Goal: Task Accomplishment & Management: Complete application form

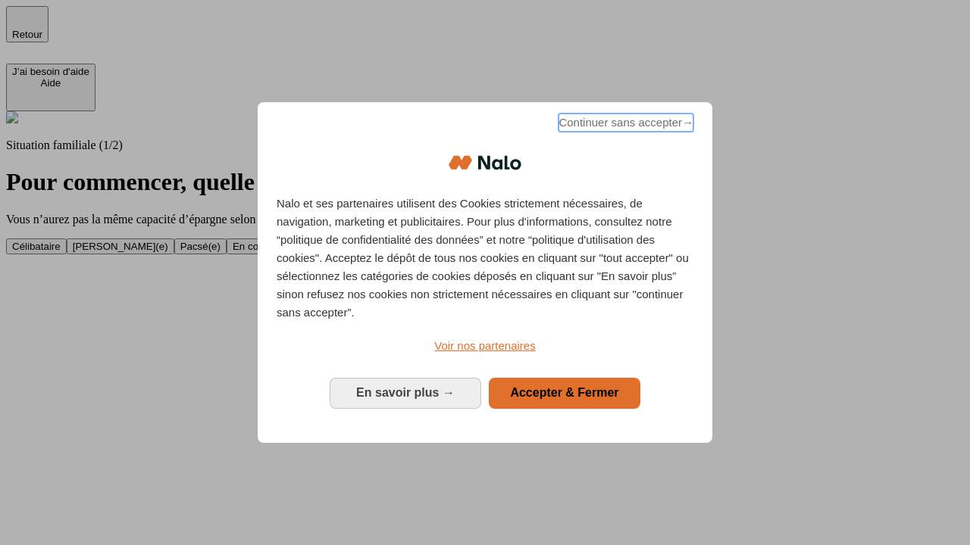
click at [624, 125] on span "Continuer sans accepter →" at bounding box center [625, 123] width 135 height 18
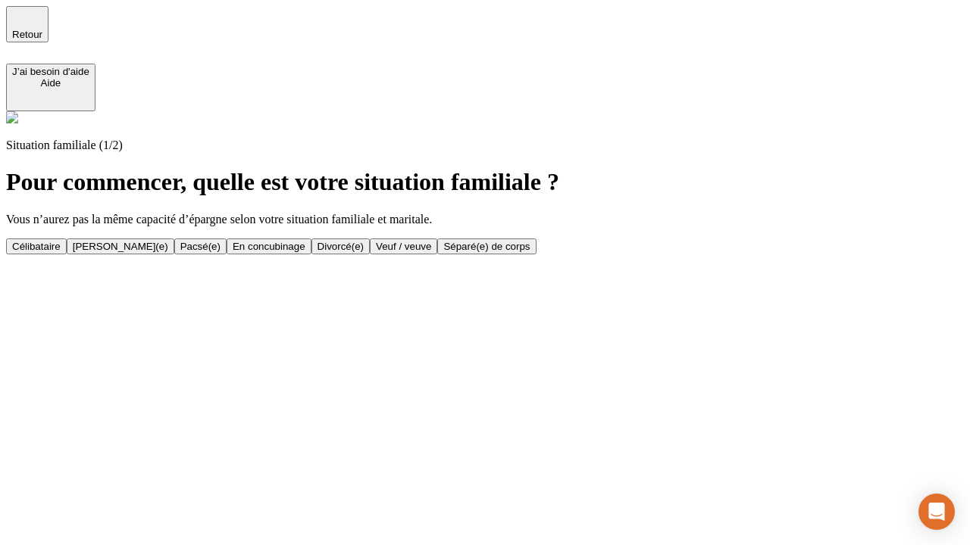
click at [431, 252] on div "Veuf / veuve" at bounding box center [403, 246] width 55 height 11
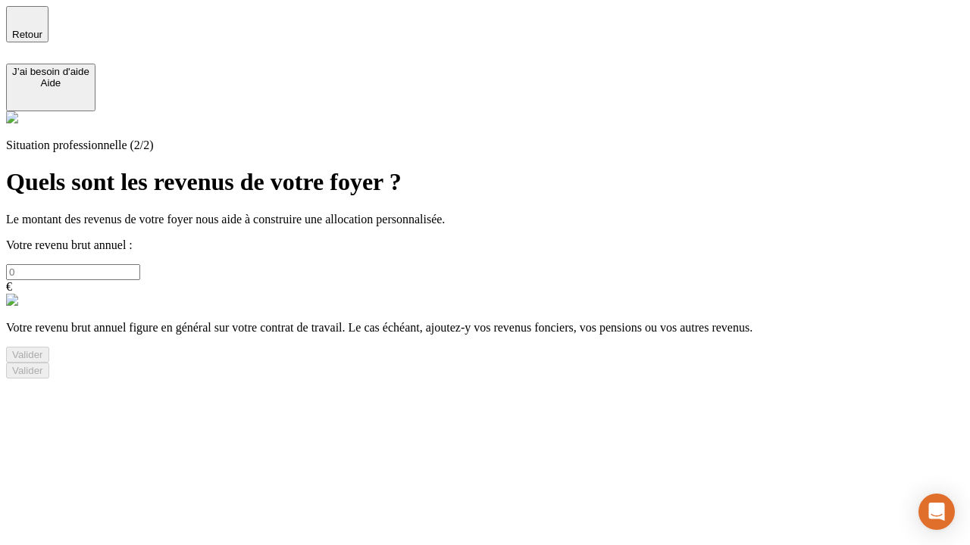
click at [140, 264] on input "text" at bounding box center [73, 272] width 134 height 16
type input "30 000"
click at [43, 361] on div "Valider" at bounding box center [27, 354] width 31 height 11
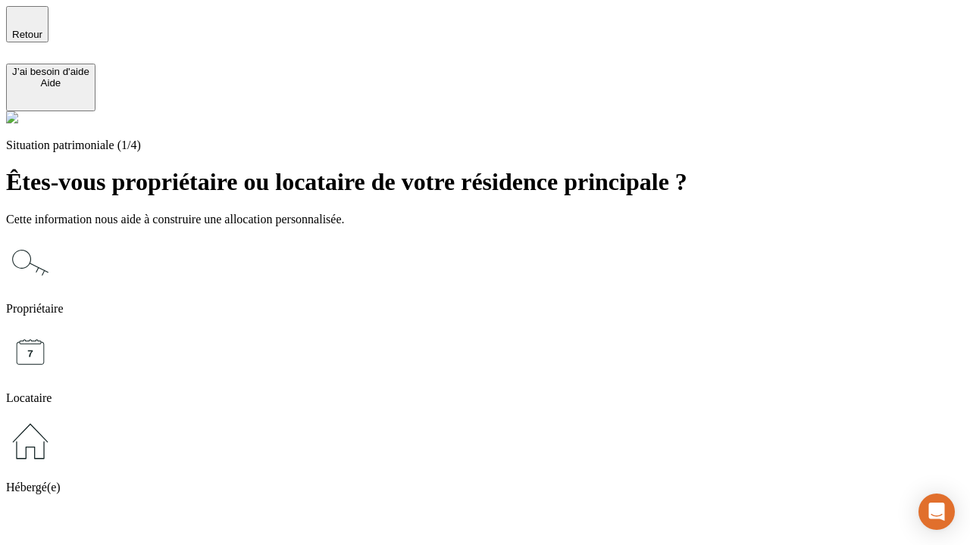
click at [55, 328] on icon at bounding box center [30, 352] width 48 height 48
type input "1 000"
click at [55, 328] on icon at bounding box center [30, 352] width 48 height 48
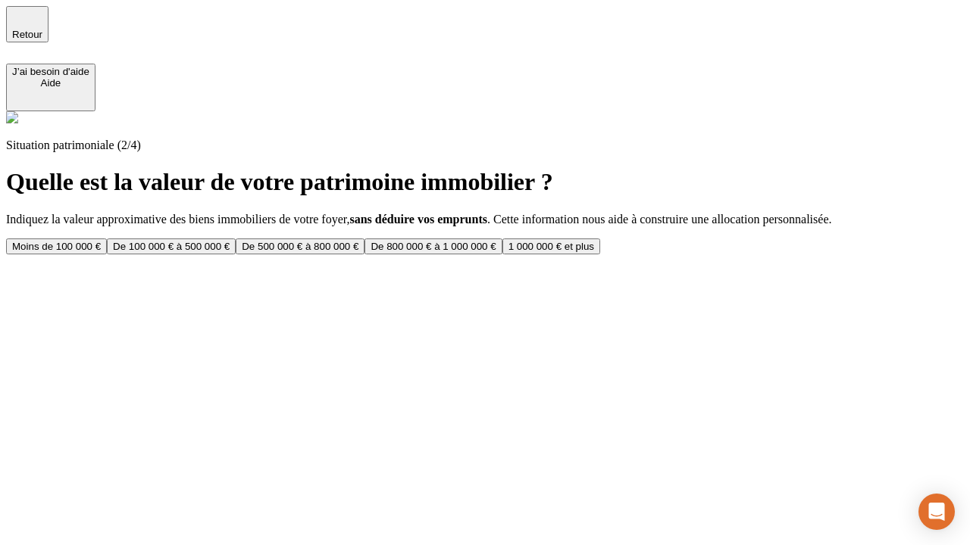
click at [101, 241] on div "Moins de 100 000 €" at bounding box center [56, 246] width 89 height 11
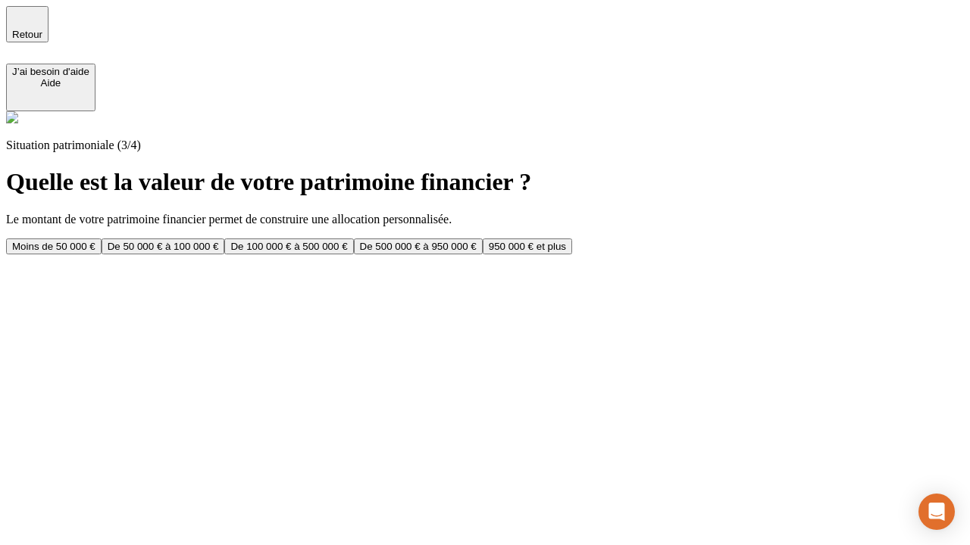
click at [95, 241] on div "Moins de 50 000 €" at bounding box center [53, 246] width 83 height 11
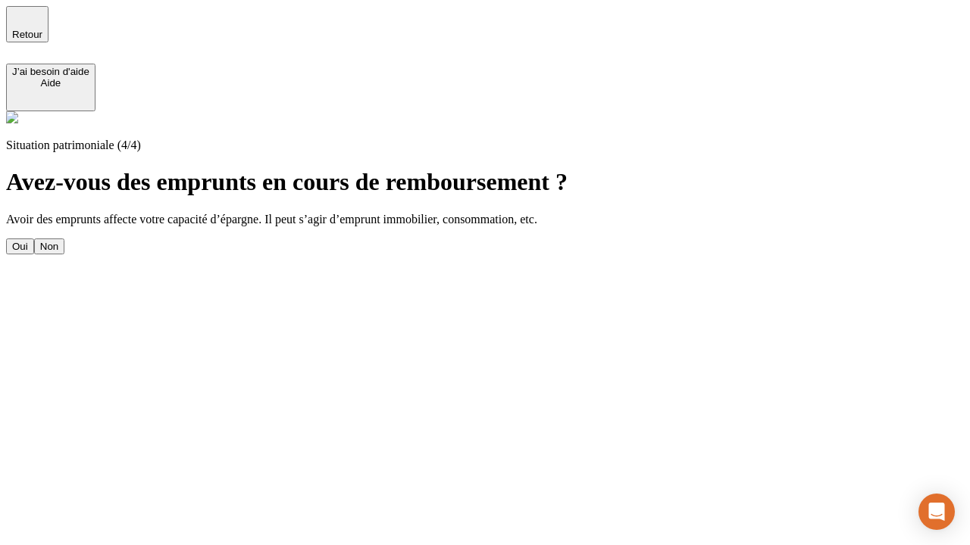
click at [58, 241] on div "Non" at bounding box center [49, 246] width 18 height 11
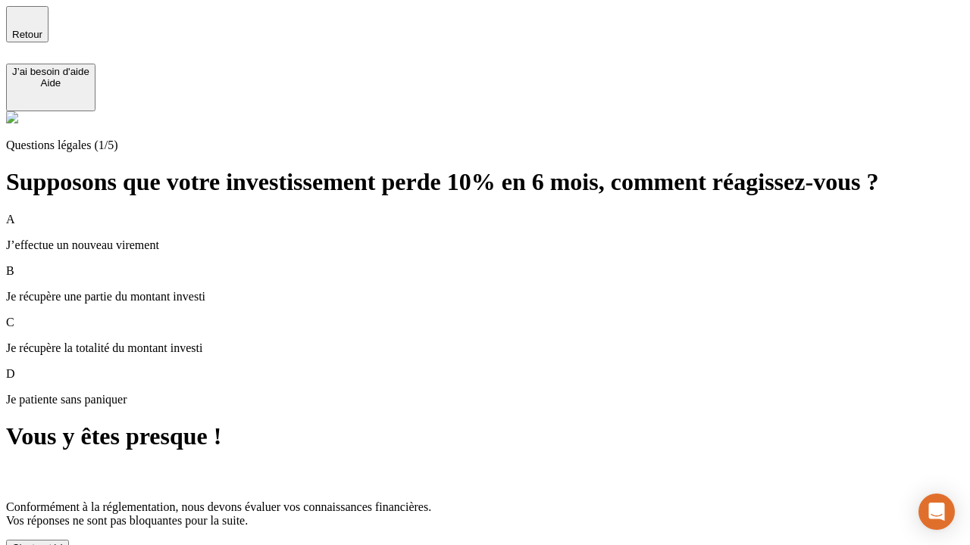
click at [63, 542] on div "C'est noté !" at bounding box center [37, 547] width 51 height 11
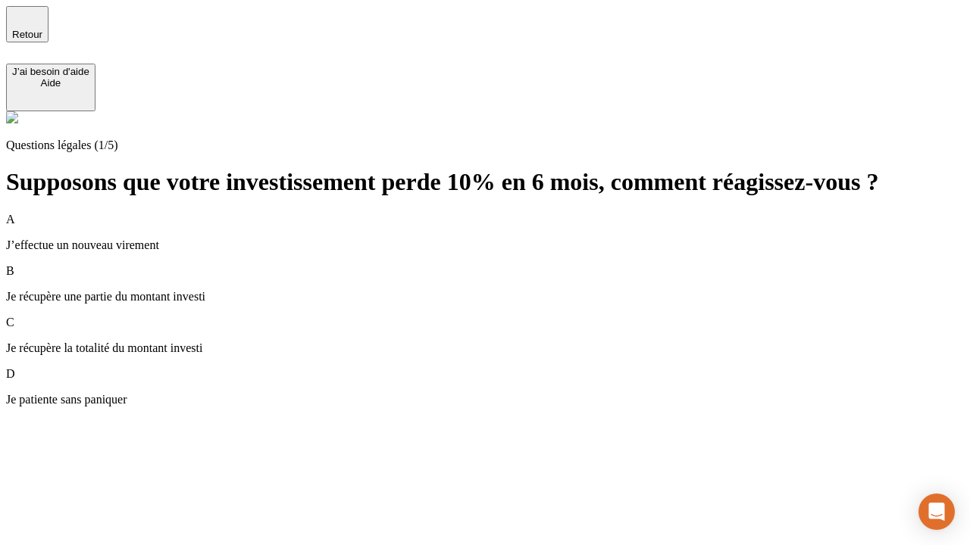
click at [503, 290] on p "Je récupère une partie du montant investi" at bounding box center [484, 297] width 957 height 14
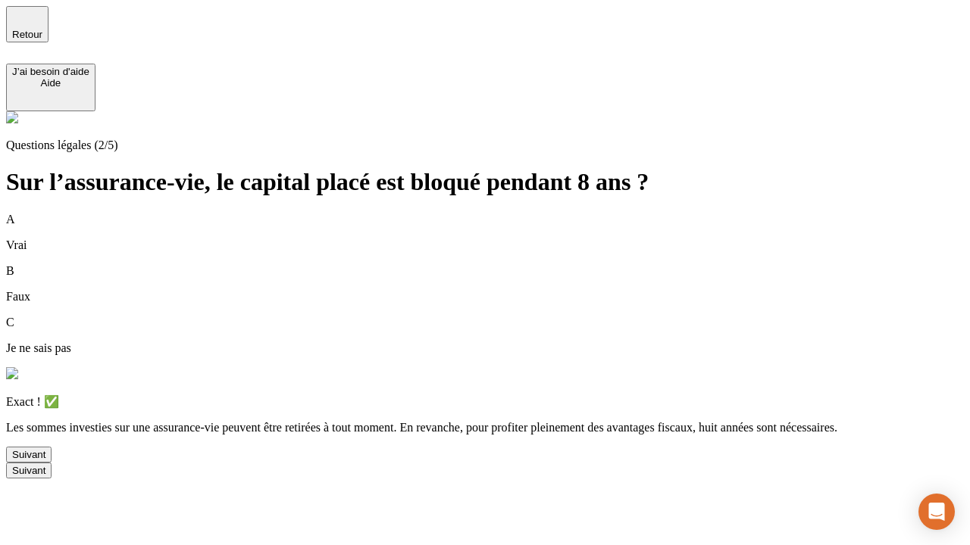
click at [45, 461] on div "Suivant" at bounding box center [28, 454] width 33 height 11
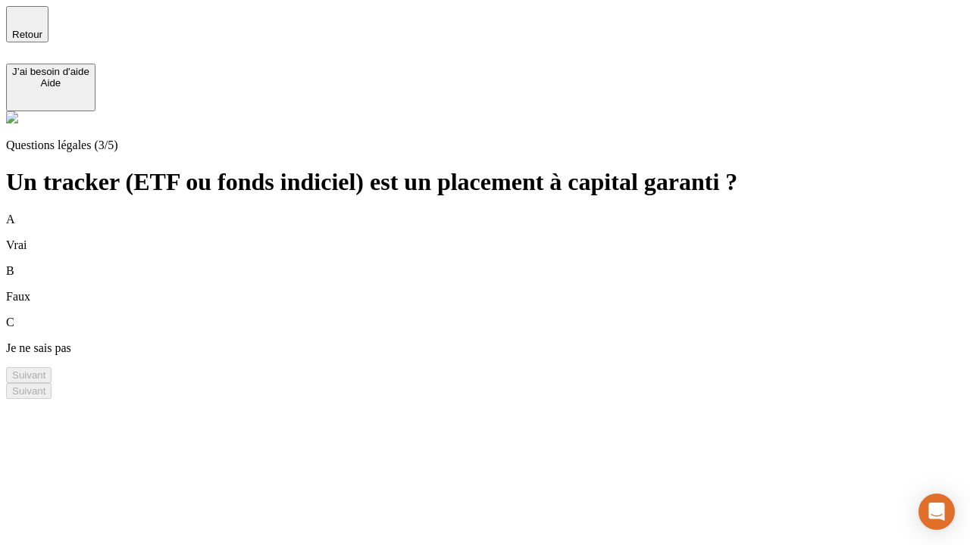
click at [503, 264] on div "B Faux" at bounding box center [484, 283] width 957 height 39
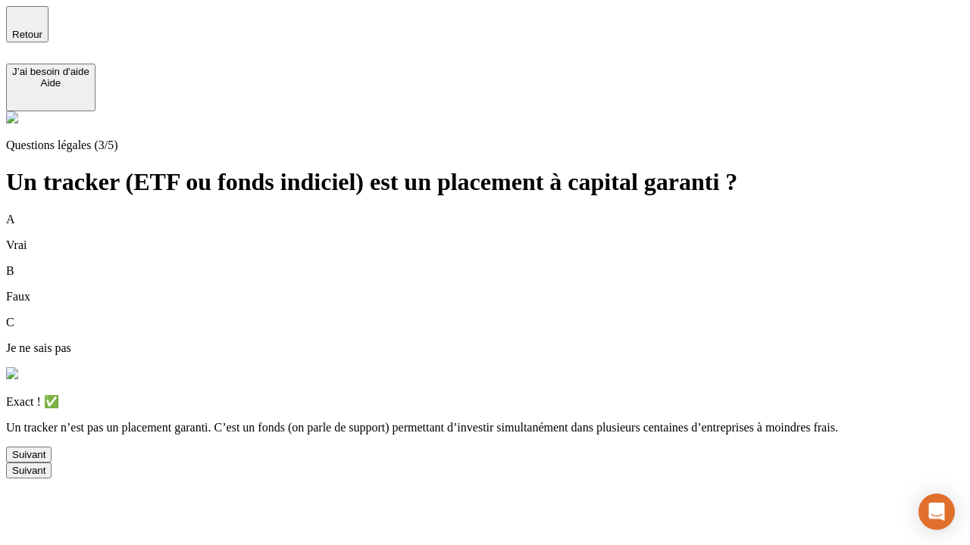
click at [45, 461] on div "Suivant" at bounding box center [28, 454] width 33 height 11
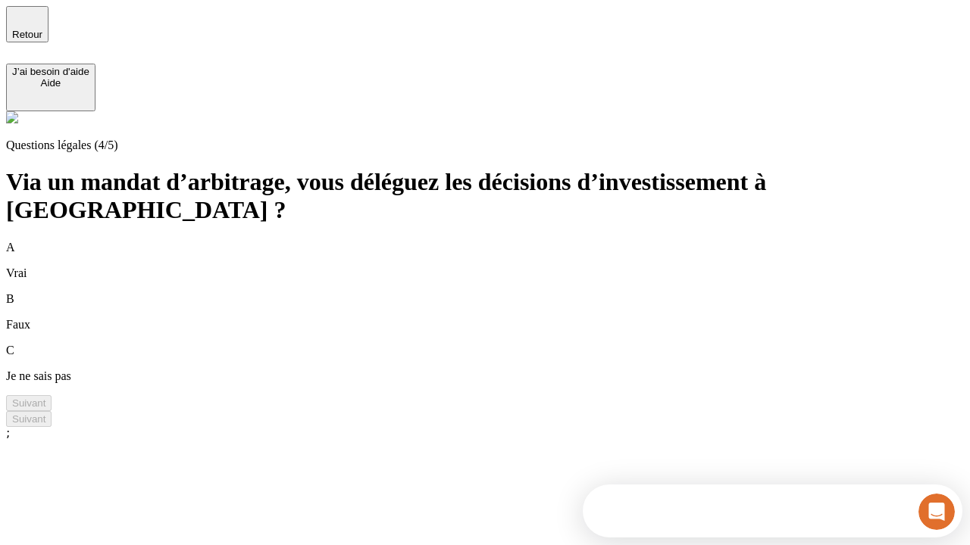
click at [503, 241] on div "A Vrai" at bounding box center [484, 260] width 957 height 39
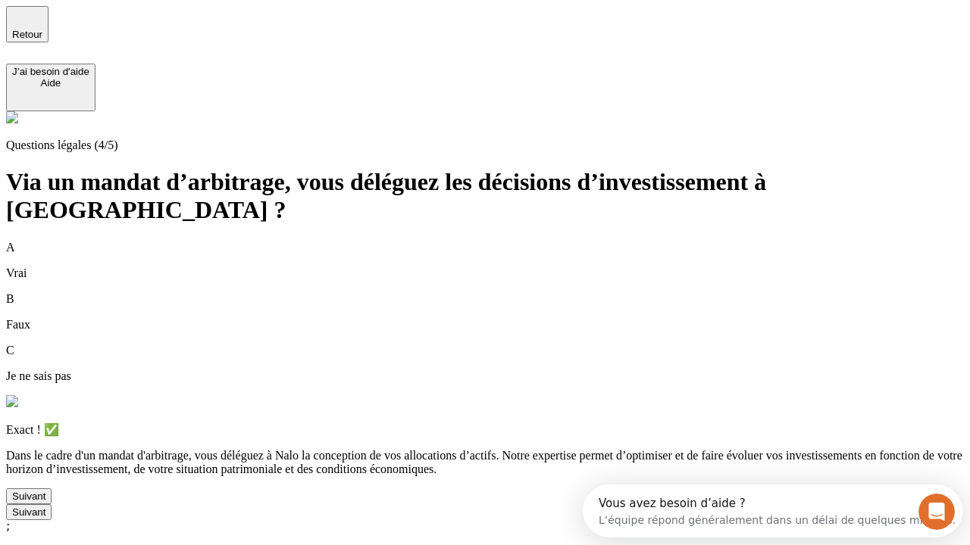
click at [45, 502] on div "Suivant" at bounding box center [28, 496] width 33 height 11
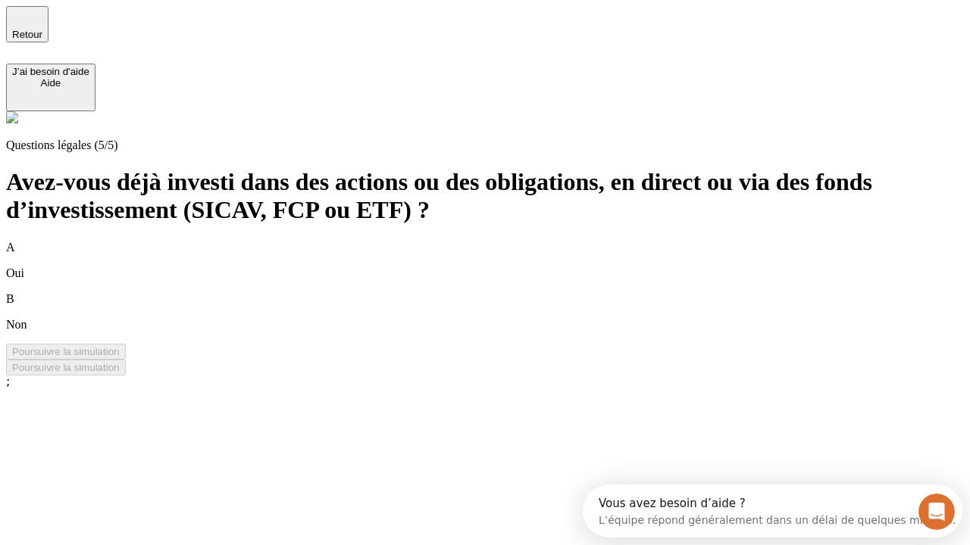
click at [503, 241] on div "A Oui" at bounding box center [484, 260] width 957 height 39
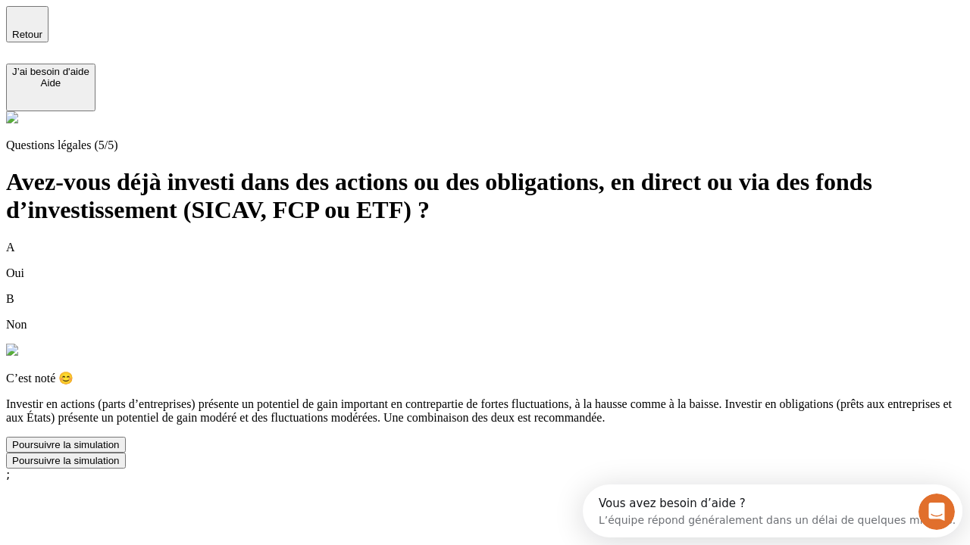
click at [120, 451] on div "Poursuivre la simulation" at bounding box center [66, 444] width 108 height 11
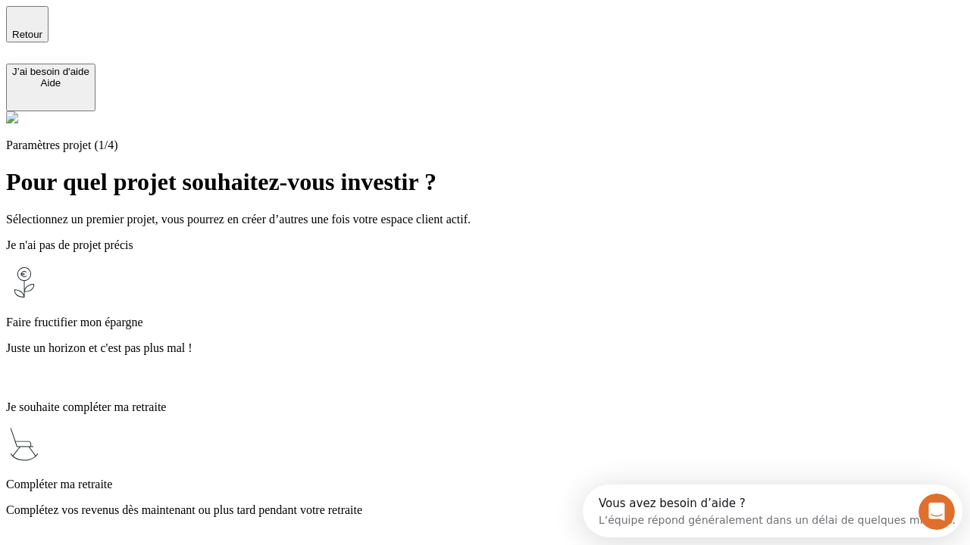
click at [503, 504] on p "Complétez vos revenus dès maintenant ou plus tard pendant votre retraite" at bounding box center [484, 511] width 957 height 14
